Goal: Information Seeking & Learning: Learn about a topic

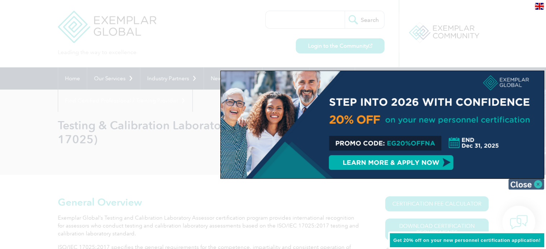
click at [539, 183] on img at bounding box center [526, 184] width 36 height 11
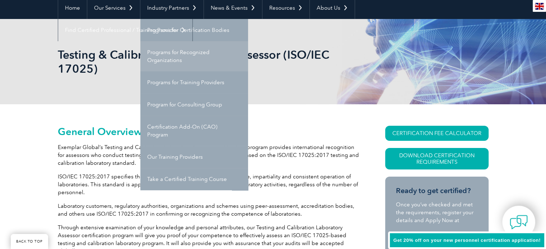
scroll to position [72, 0]
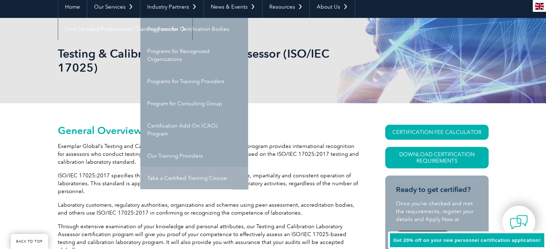
click at [188, 180] on link "Take a Certified Training Course" at bounding box center [194, 178] width 108 height 22
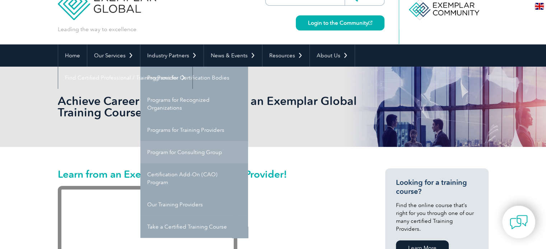
scroll to position [36, 0]
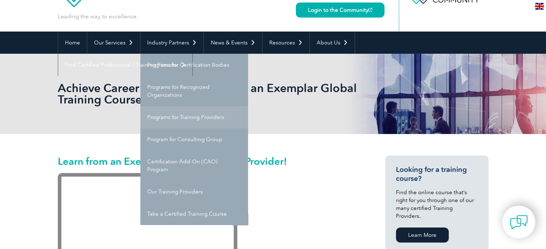
click at [181, 120] on link "Programs for Training Providers" at bounding box center [194, 117] width 108 height 22
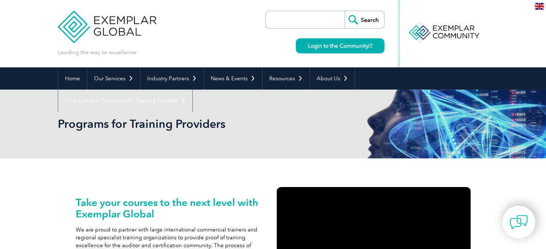
click at [308, 19] on input "search" at bounding box center [306, 19] width 75 height 17
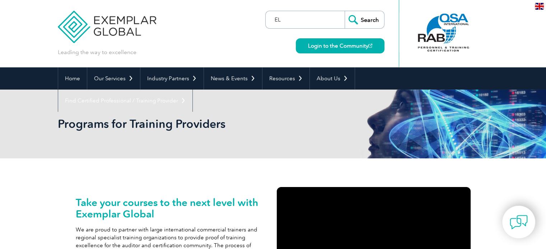
type input "E"
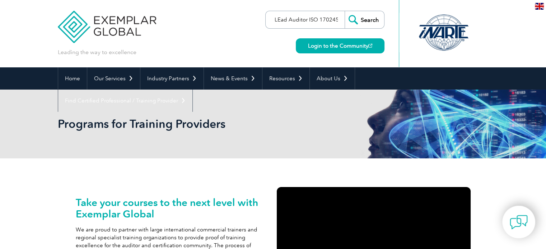
type input "LEad Auditor ISO 170245"
click at [344, 11] on input "Search" at bounding box center [363, 19] width 39 height 17
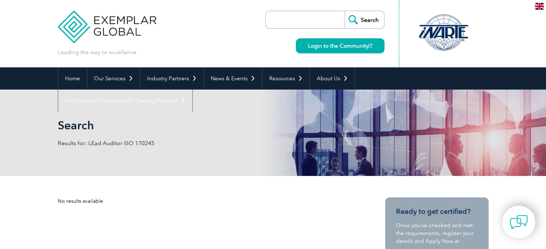
click at [330, 24] on input "search" at bounding box center [306, 19] width 75 height 17
click at [326, 18] on input "LEad Auditor ISO 170245" at bounding box center [306, 19] width 75 height 17
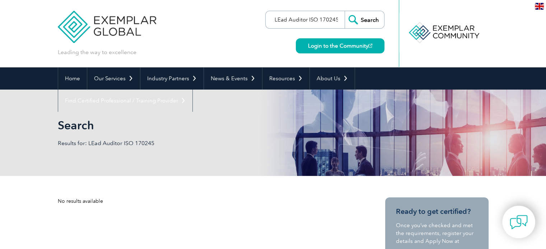
click at [337, 21] on input "LEad Auditor ISO 170245" at bounding box center [306, 19] width 75 height 17
type input "LEad Auditor ISO 17025"
click at [344, 11] on input "Search" at bounding box center [363, 19] width 39 height 17
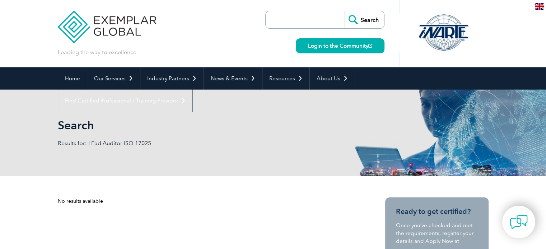
drag, startPoint x: 308, startPoint y: 13, endPoint x: 309, endPoint y: 17, distance: 4.8
click at [308, 14] on input "search" at bounding box center [306, 19] width 75 height 17
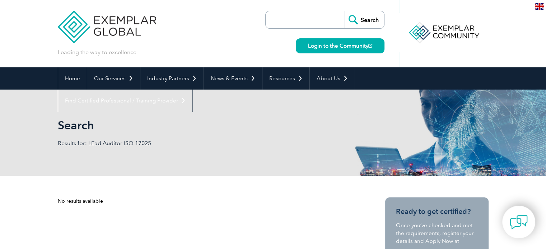
click at [333, 19] on input "search" at bounding box center [306, 19] width 75 height 17
paste input "Lead Auditor ISO 17025 2017"
type input "Lead Auditor ISO 17025 2017"
click at [344, 11] on input "Search" at bounding box center [363, 19] width 39 height 17
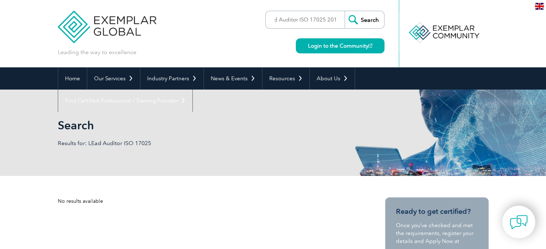
scroll to position [0, 0]
